Goal: Transaction & Acquisition: Purchase product/service

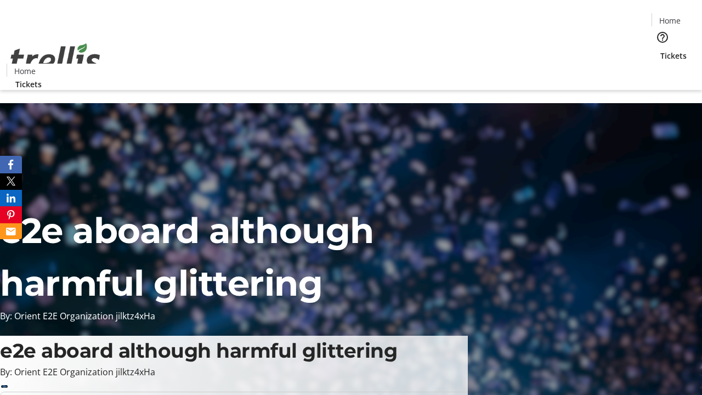
click at [661, 50] on span "Tickets" at bounding box center [674, 56] width 26 height 12
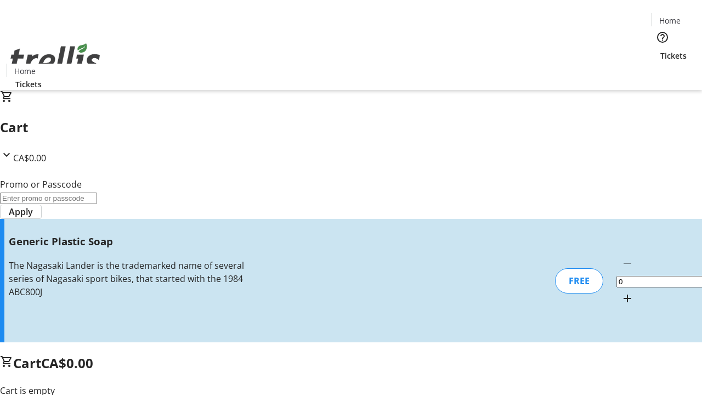
click at [621, 292] on mat-icon "Increment by one" at bounding box center [627, 298] width 13 height 13
type input "1"
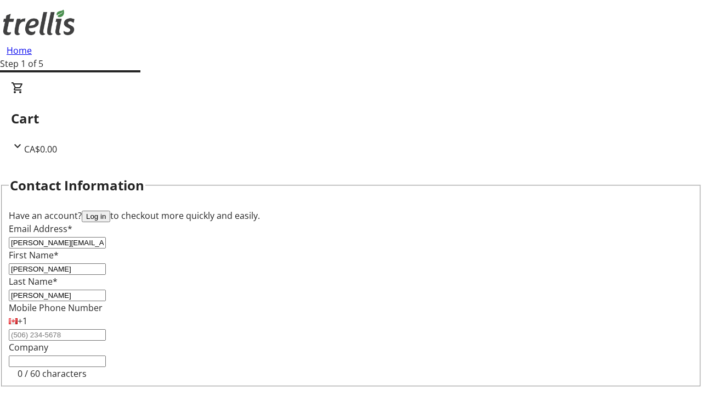
type input "[PERSON_NAME]"
